Goal: Task Accomplishment & Management: Use online tool/utility

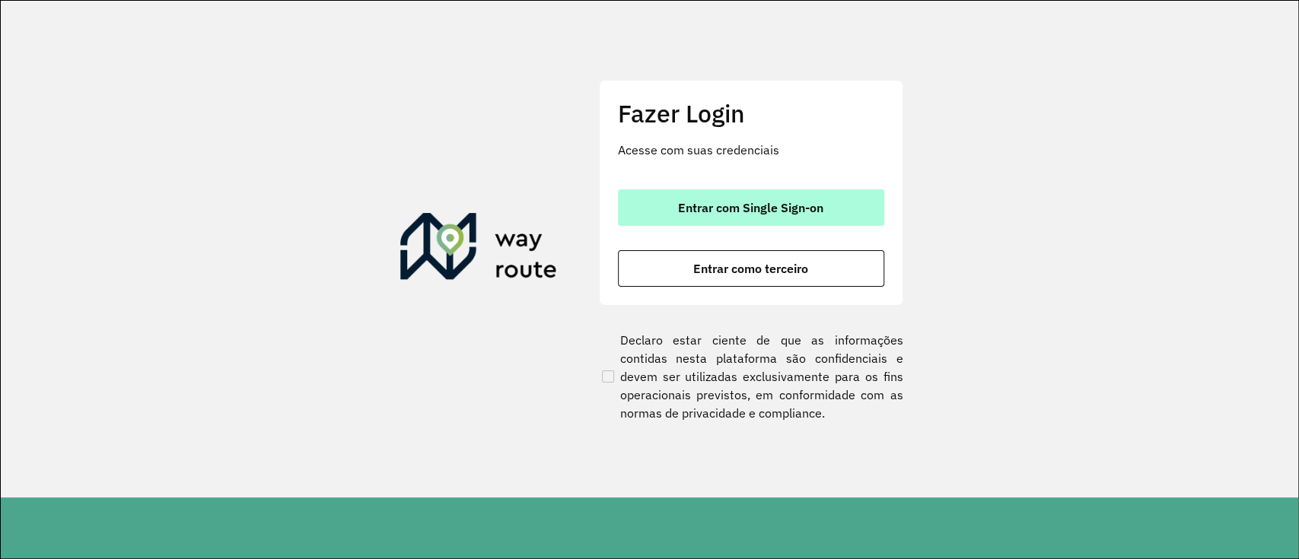
click at [699, 202] on span "Entrar com Single Sign-on" at bounding box center [750, 208] width 145 height 12
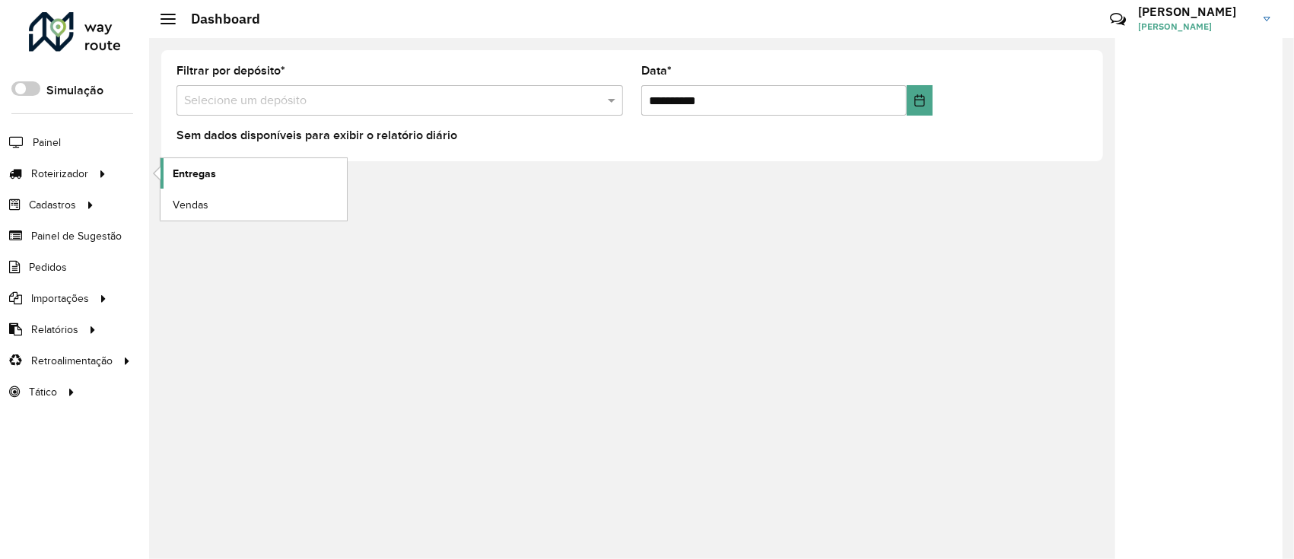
click at [189, 182] on link "Entregas" at bounding box center [254, 173] width 186 height 30
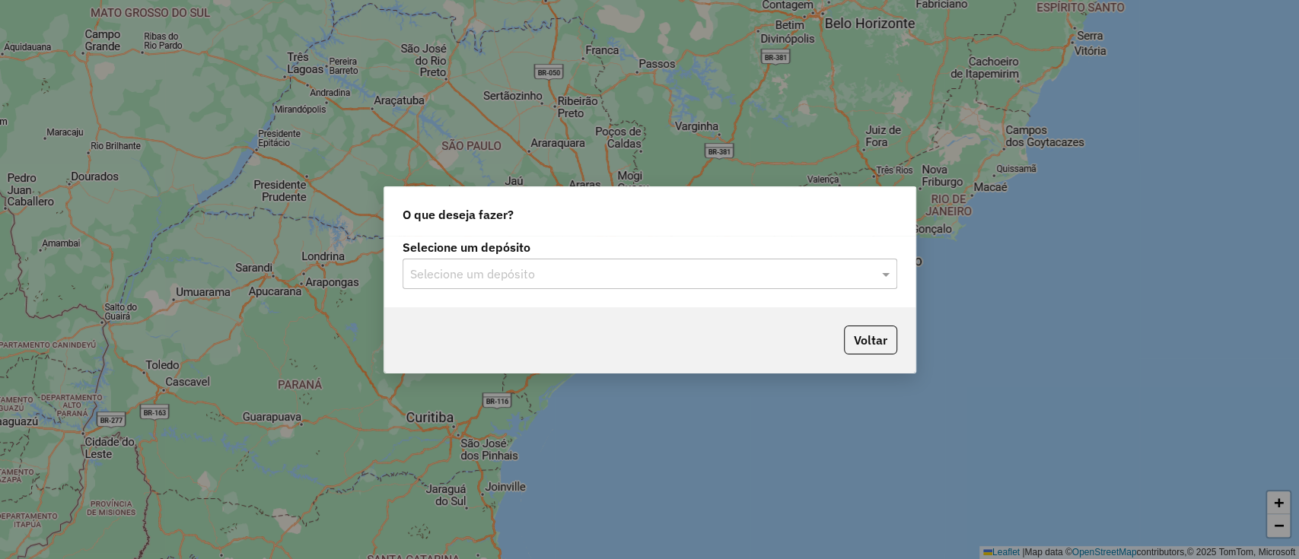
click at [537, 282] on input "text" at bounding box center [634, 275] width 449 height 18
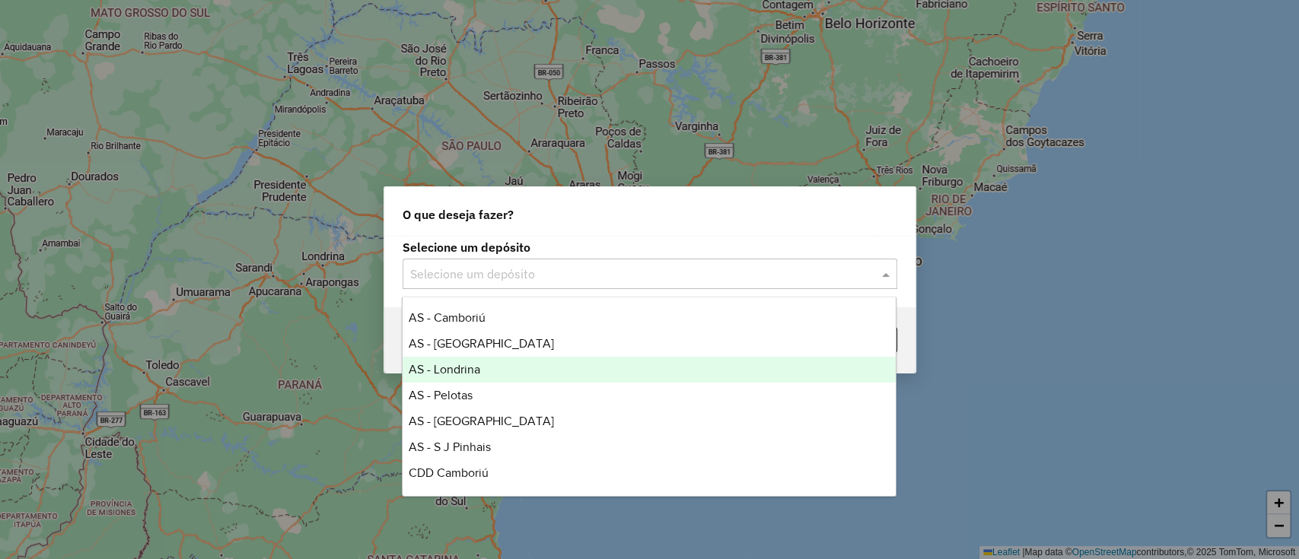
scroll to position [179, 0]
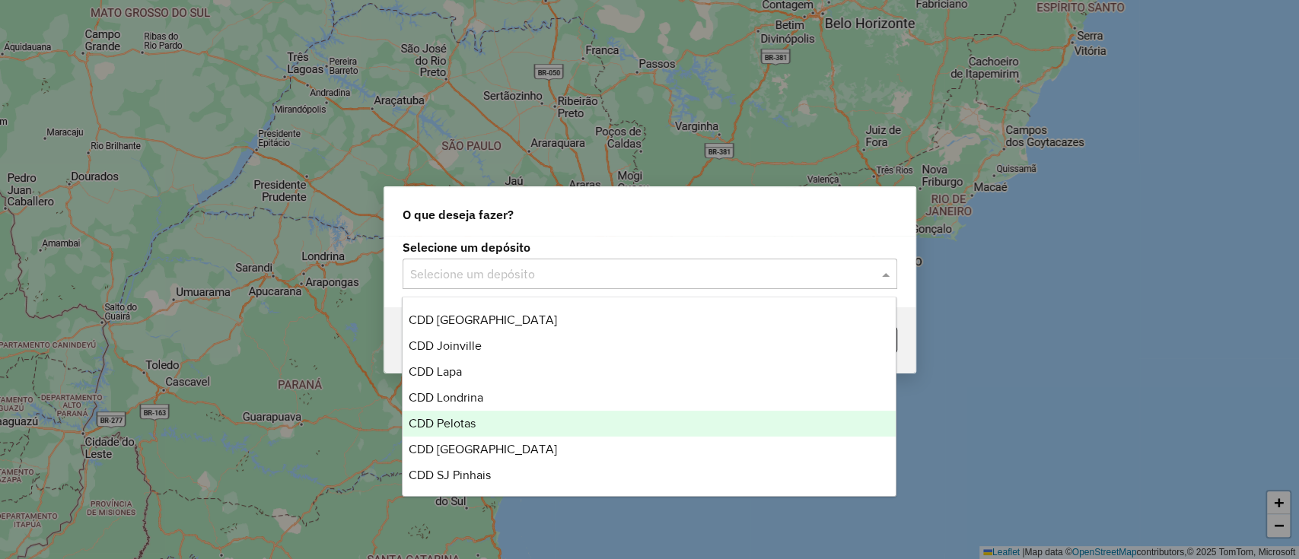
click at [463, 422] on span "CDD Pelotas" at bounding box center [442, 423] width 67 height 13
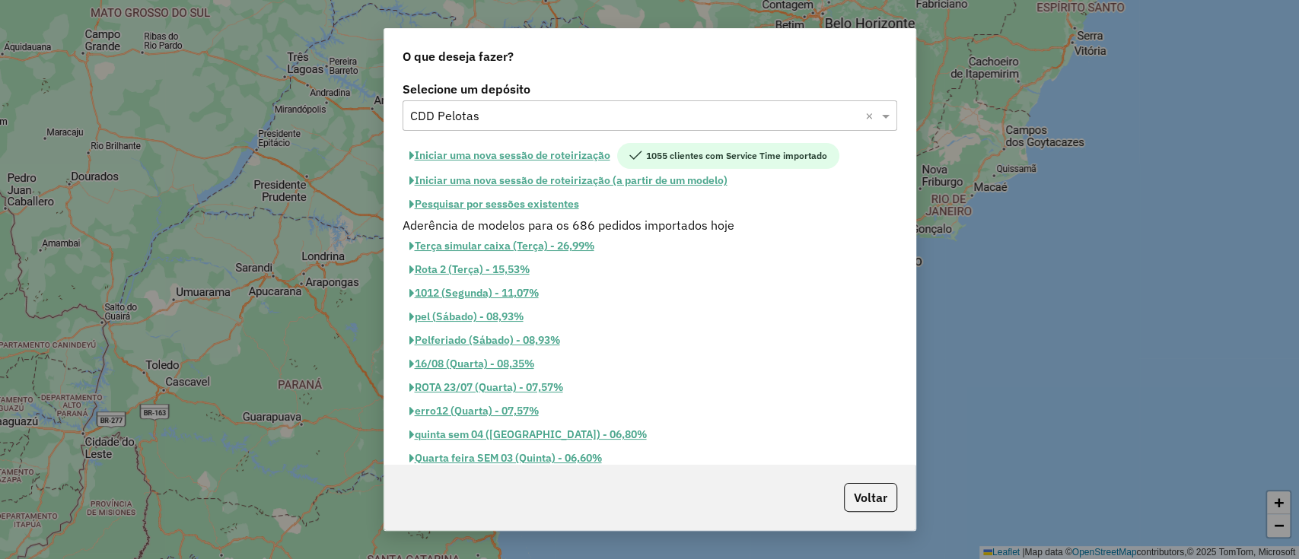
click at [477, 197] on button "Pesquisar por sessões existentes" at bounding box center [494, 205] width 183 height 24
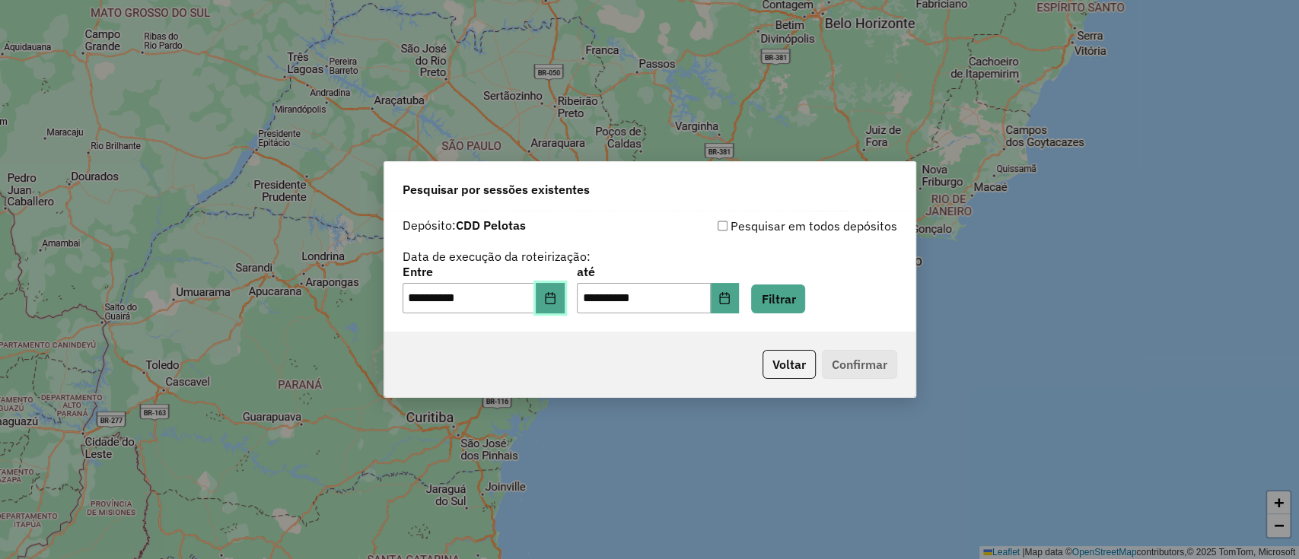
click at [556, 299] on icon "Choose Date" at bounding box center [550, 298] width 12 height 12
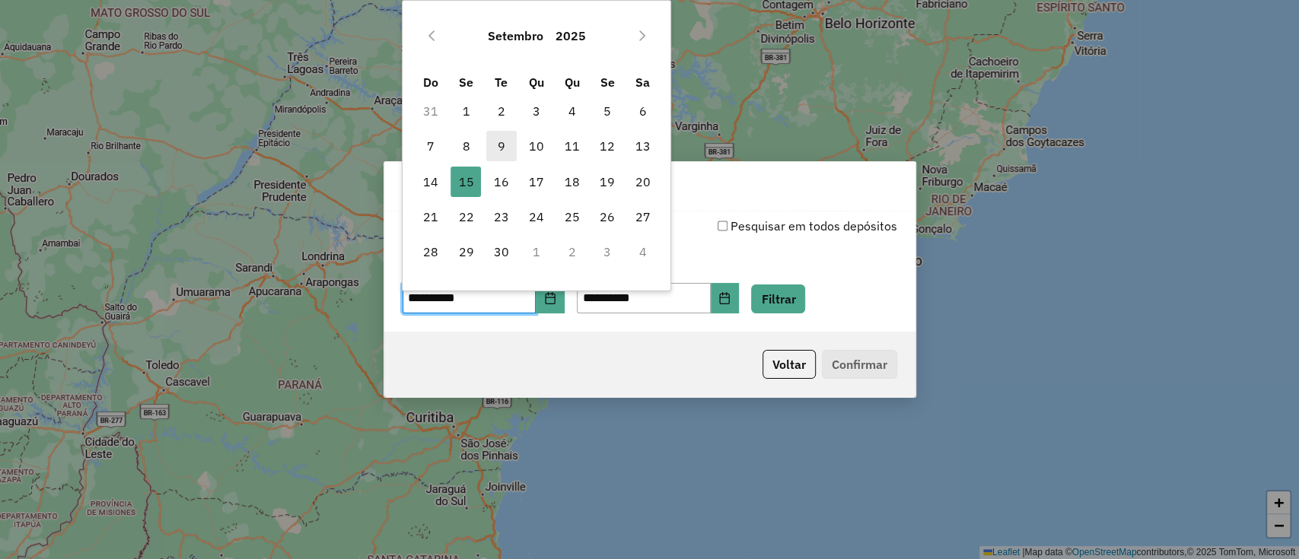
click at [500, 146] on span "9" at bounding box center [501, 146] width 30 height 30
type input "**********"
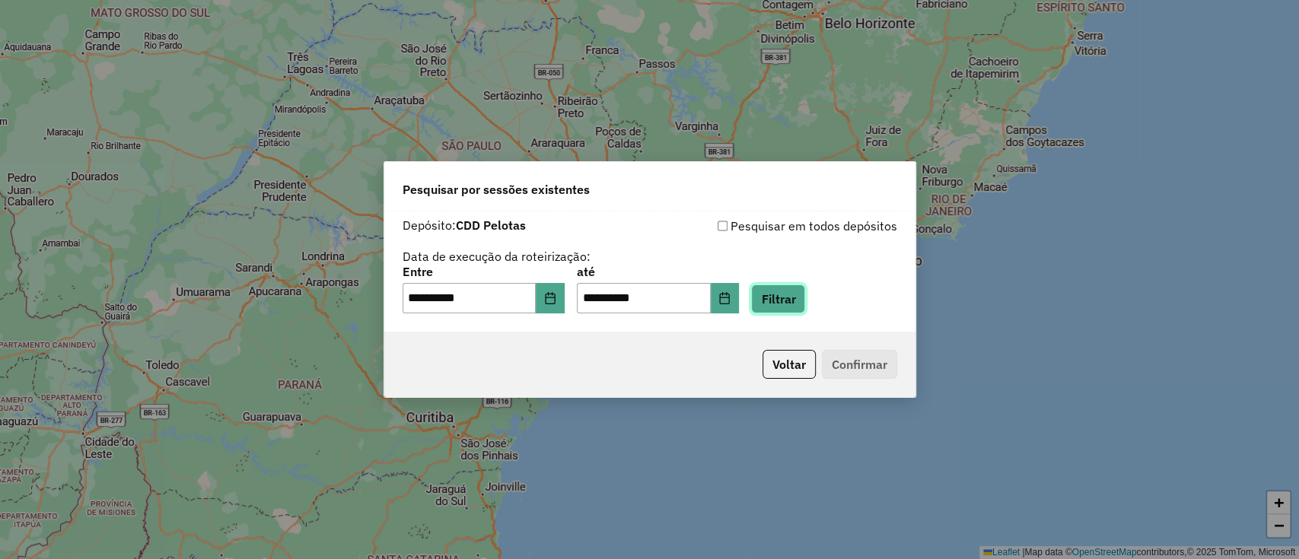
click at [802, 290] on button "Filtrar" at bounding box center [778, 299] width 54 height 29
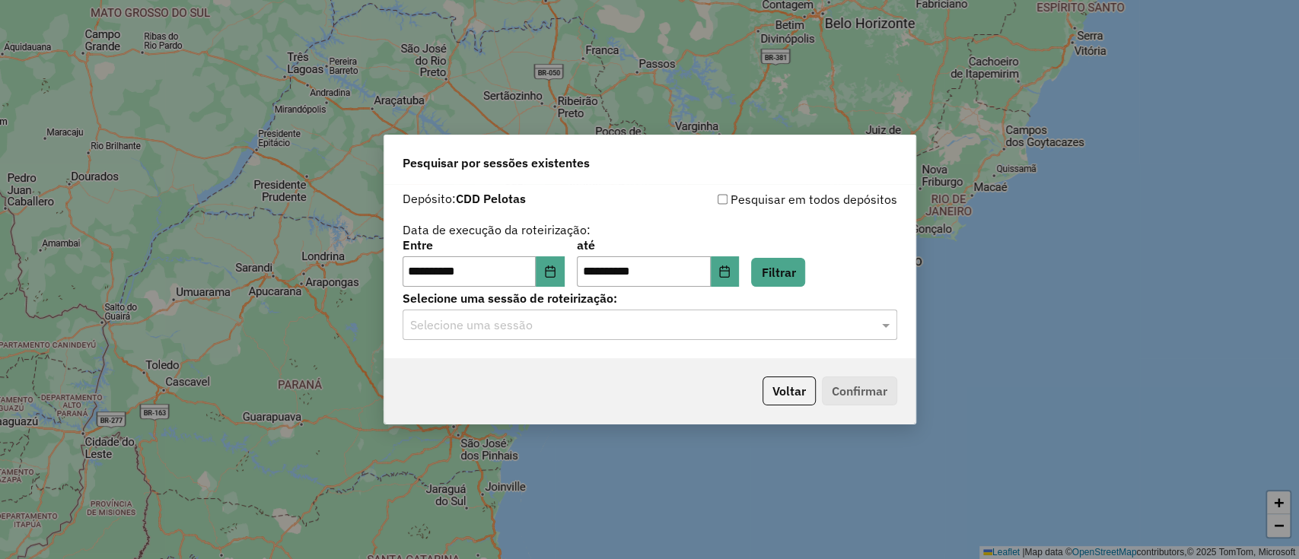
click at [494, 319] on input "text" at bounding box center [634, 326] width 449 height 18
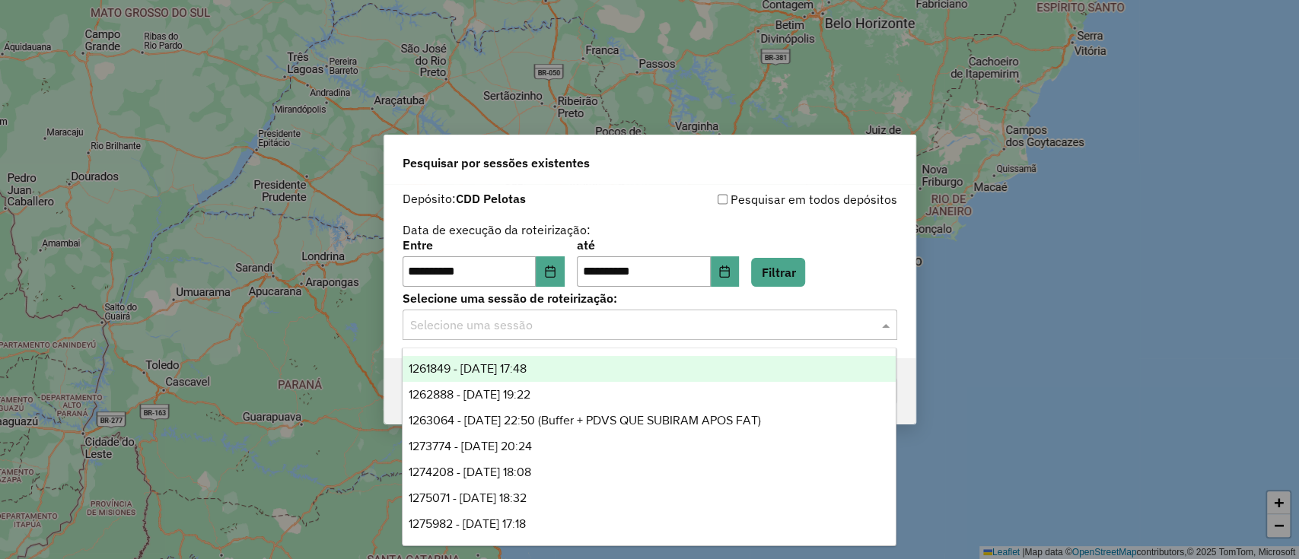
click at [470, 369] on span "1261849 - 09/09/2025 17:48" at bounding box center [468, 368] width 118 height 13
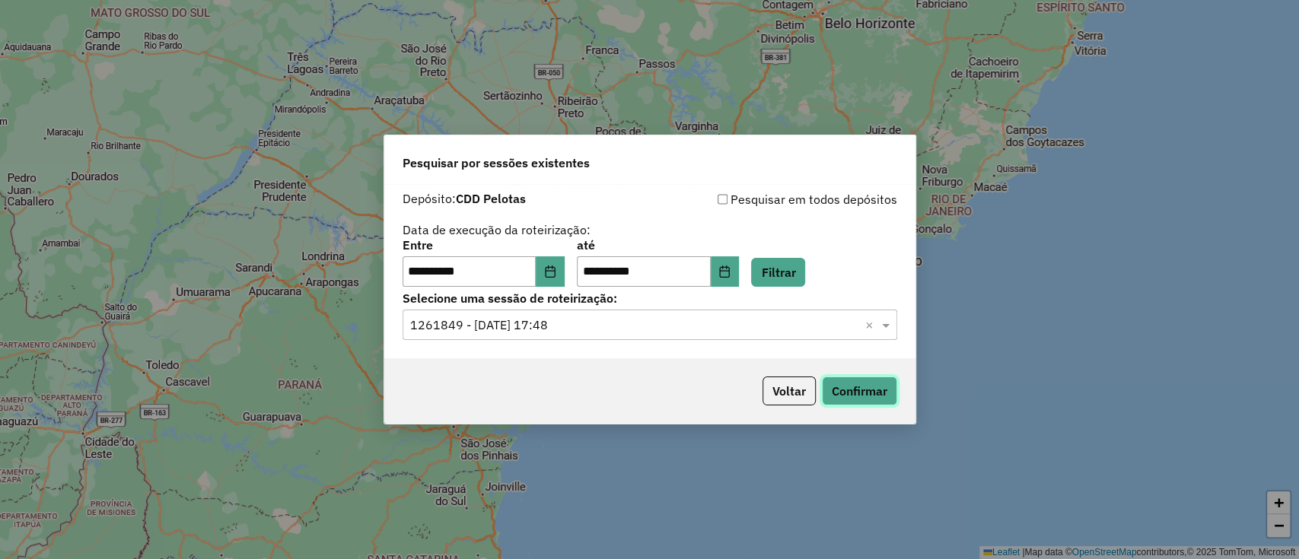
click at [864, 387] on button "Confirmar" at bounding box center [859, 391] width 75 height 29
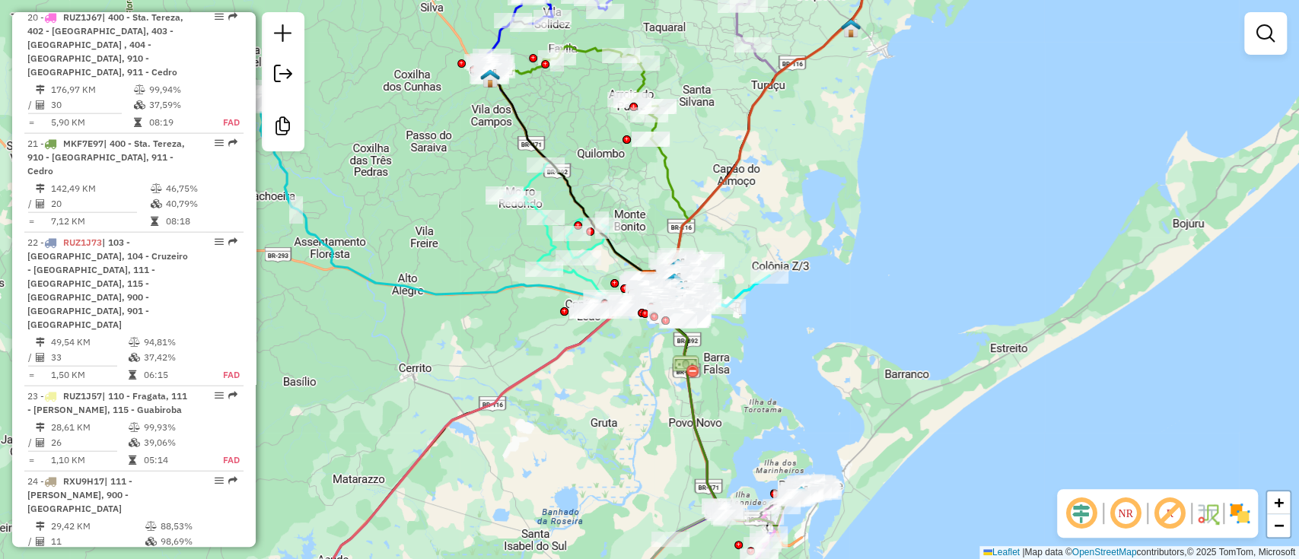
scroll to position [2417, 0]
